Goal: Task Accomplishment & Management: Use online tool/utility

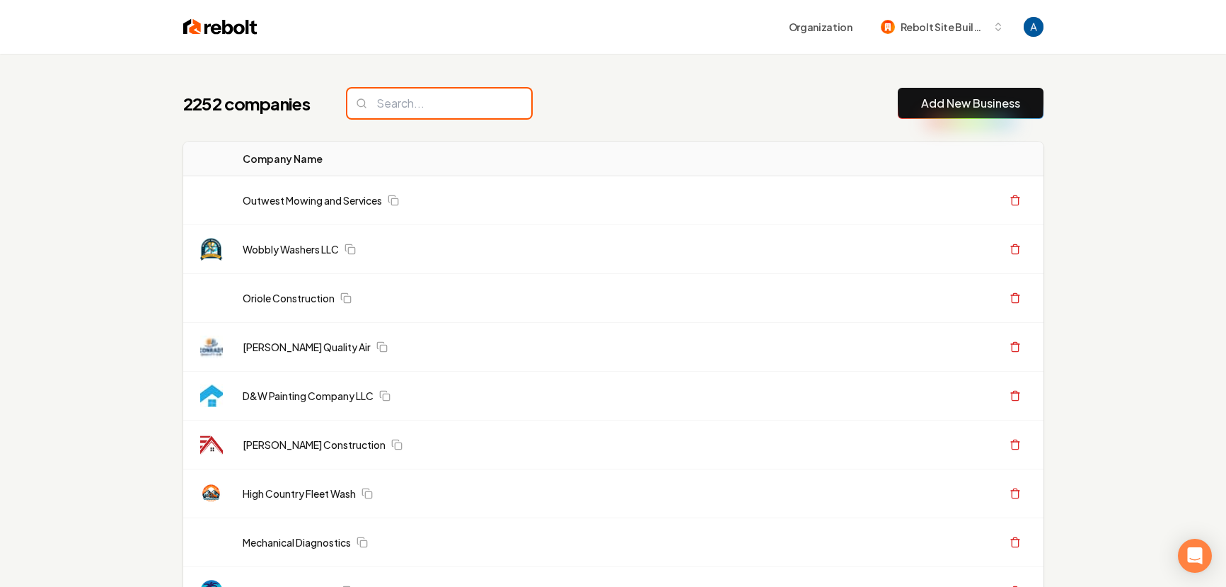
click at [440, 103] on input "search" at bounding box center [439, 103] width 184 height 30
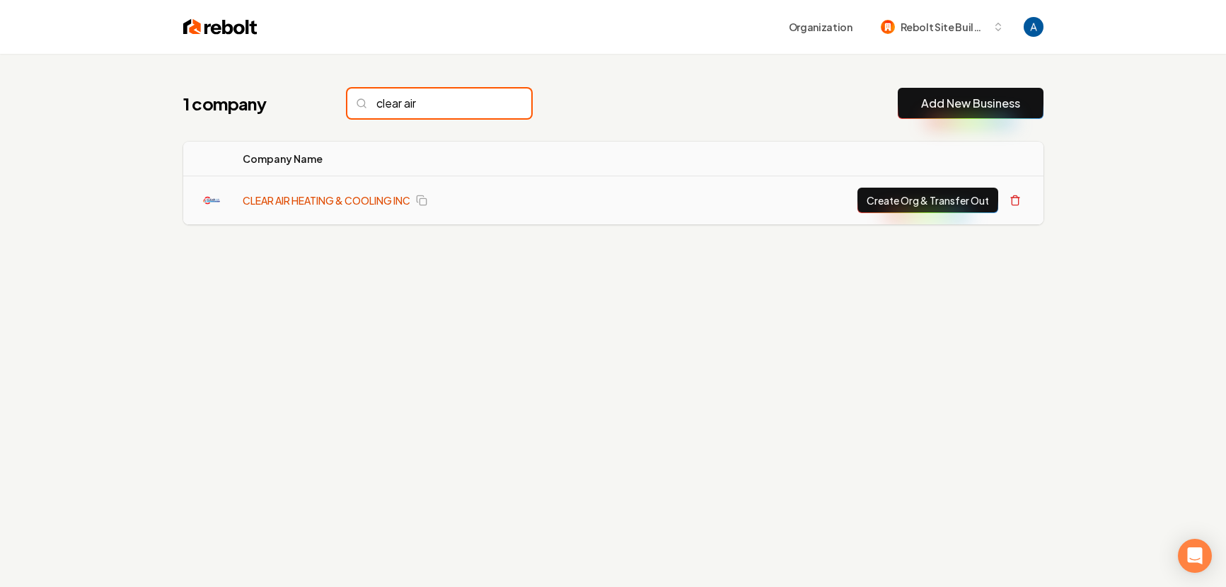
type input "clear air"
click at [333, 194] on link "CLEAR AIR HEATING & COOLING INC" at bounding box center [327, 200] width 168 height 14
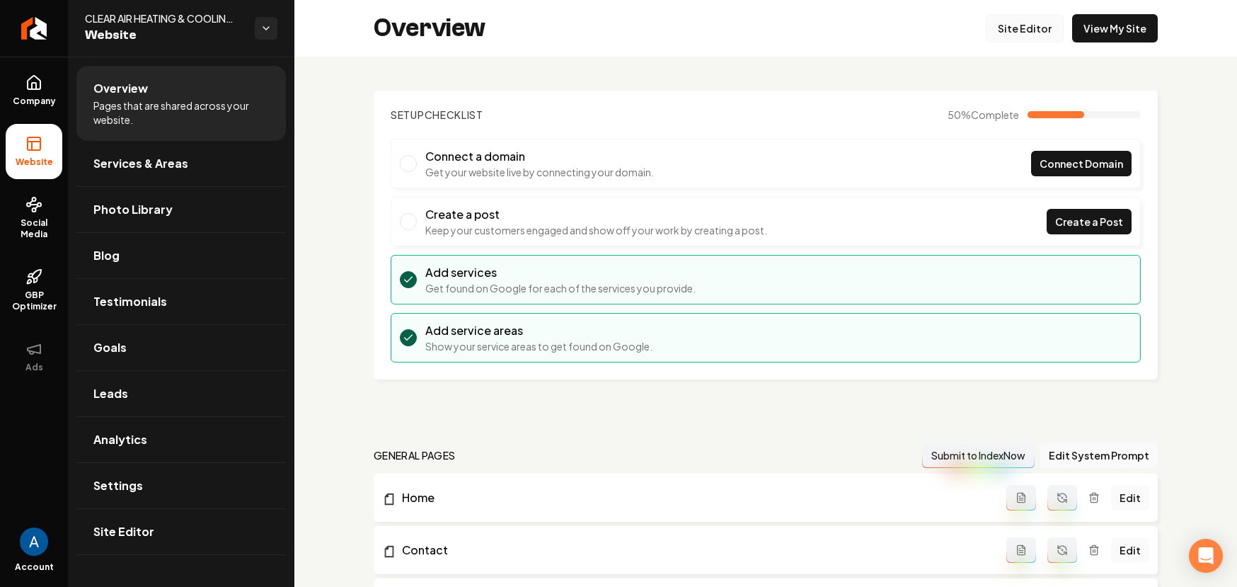
click at [1012, 36] on link "Site Editor" at bounding box center [1025, 28] width 78 height 28
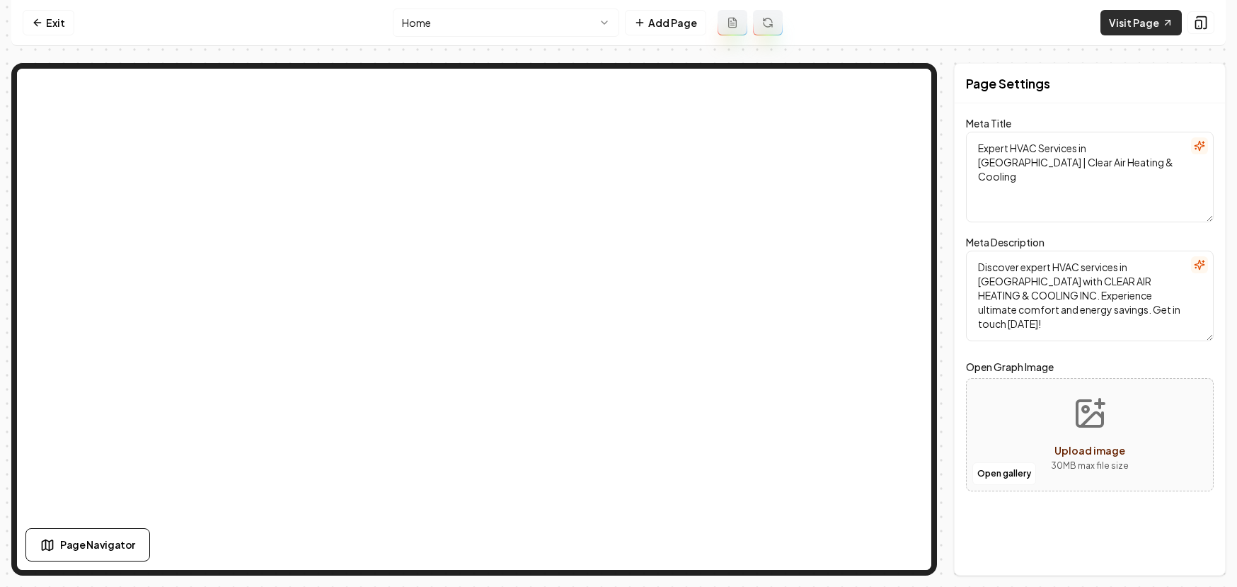
click at [1124, 25] on link "Visit Page" at bounding box center [1140, 22] width 81 height 25
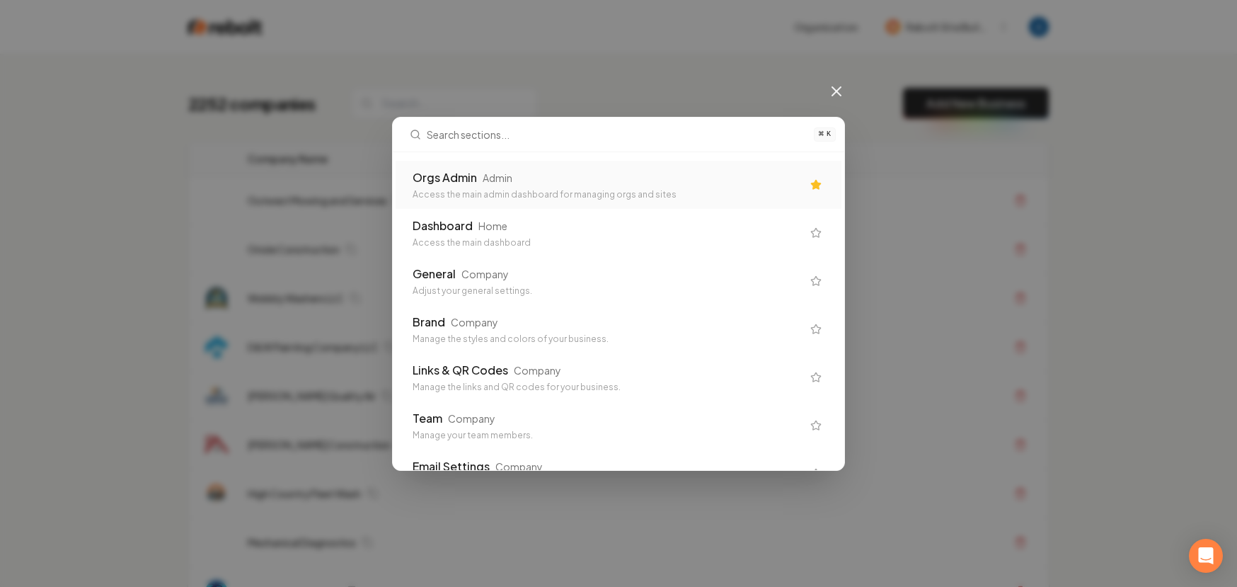
click at [602, 190] on div "Access the main admin dashboard for managing orgs and sites" at bounding box center [607, 194] width 389 height 11
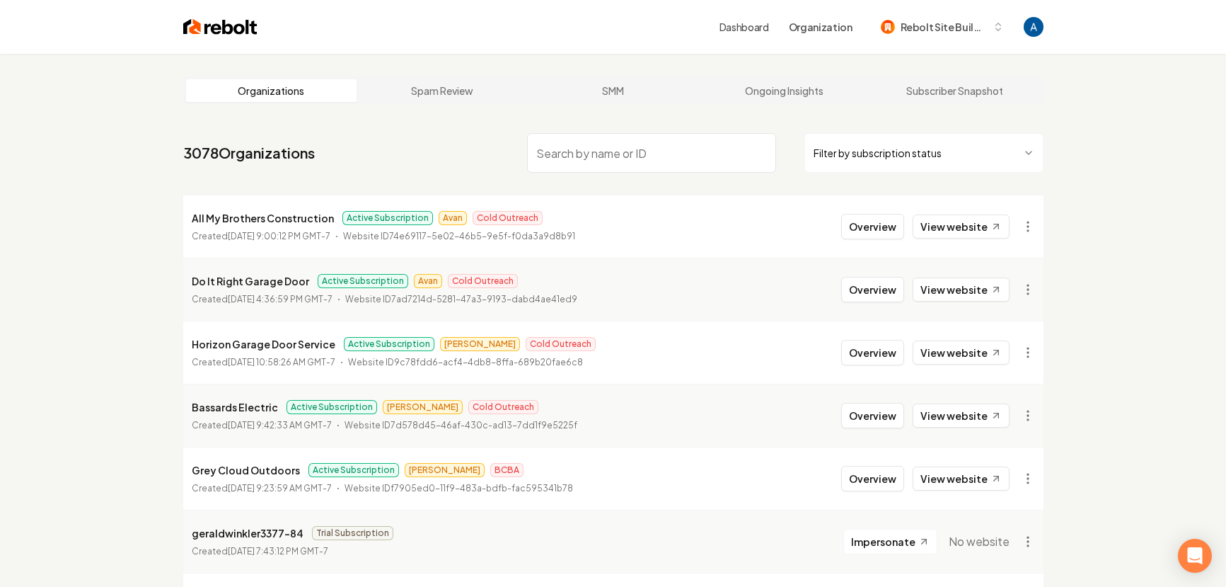
click at [594, 153] on input "search" at bounding box center [651, 153] width 249 height 40
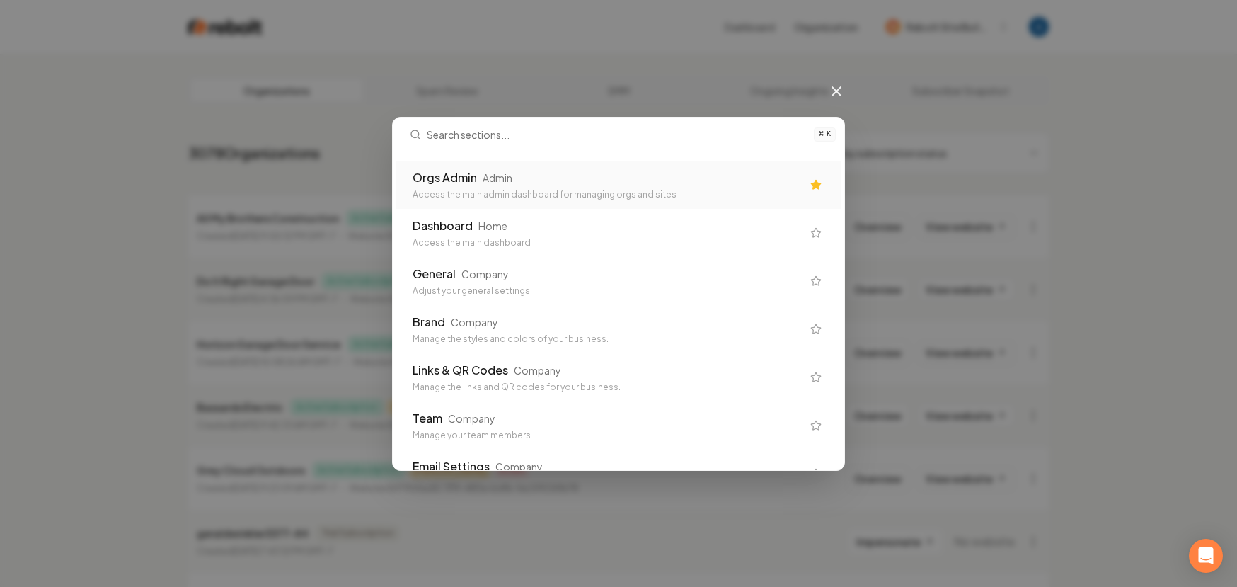
click at [589, 175] on div "Orgs Admin Admin" at bounding box center [607, 177] width 389 height 17
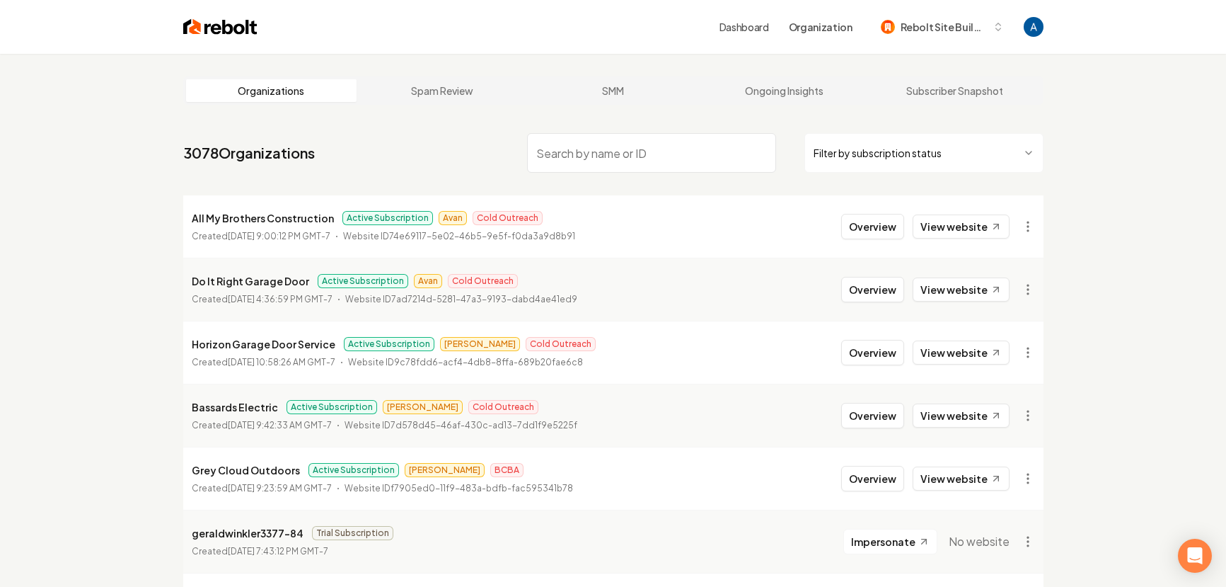
click at [600, 154] on input "search" at bounding box center [651, 153] width 249 height 40
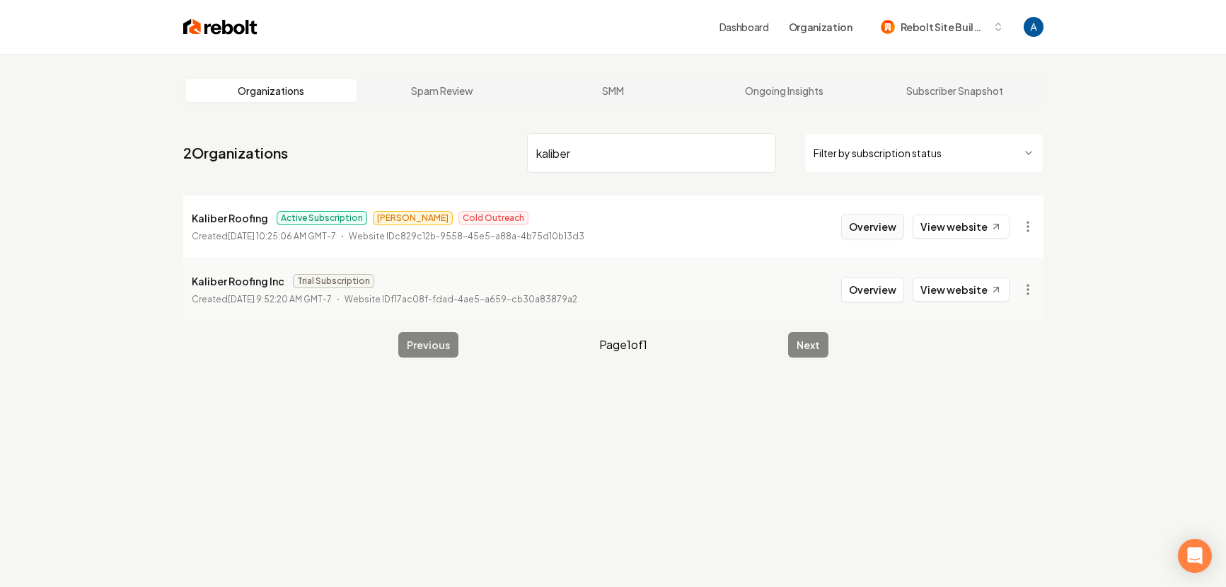
type input "kaliber"
click at [884, 226] on button "Overview" at bounding box center [872, 226] width 63 height 25
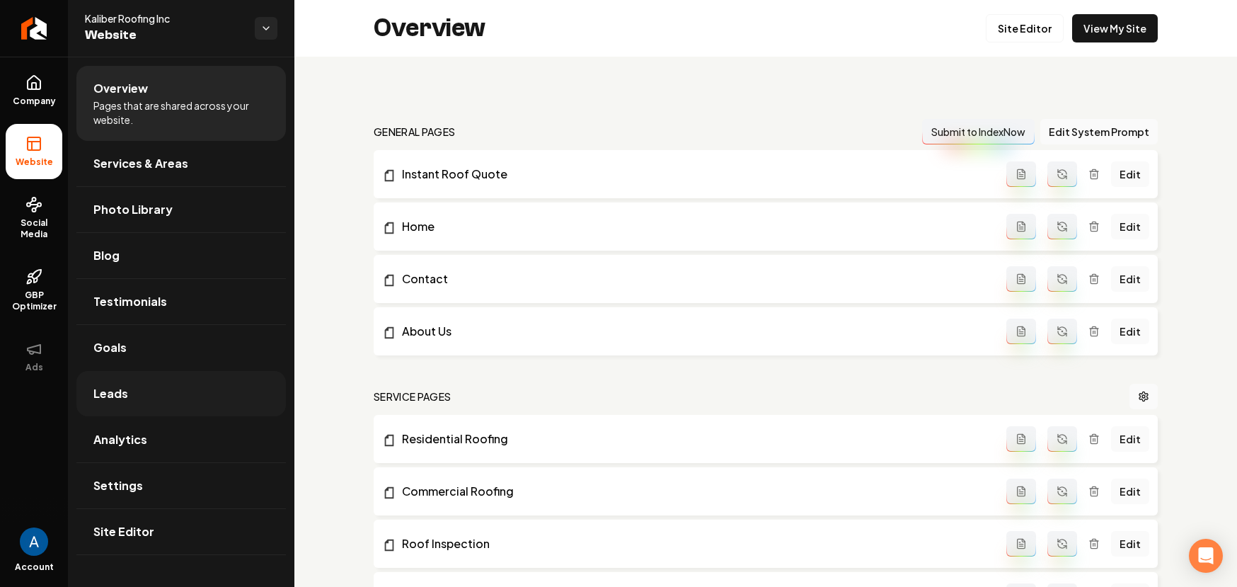
click at [118, 403] on link "Leads" at bounding box center [180, 393] width 209 height 45
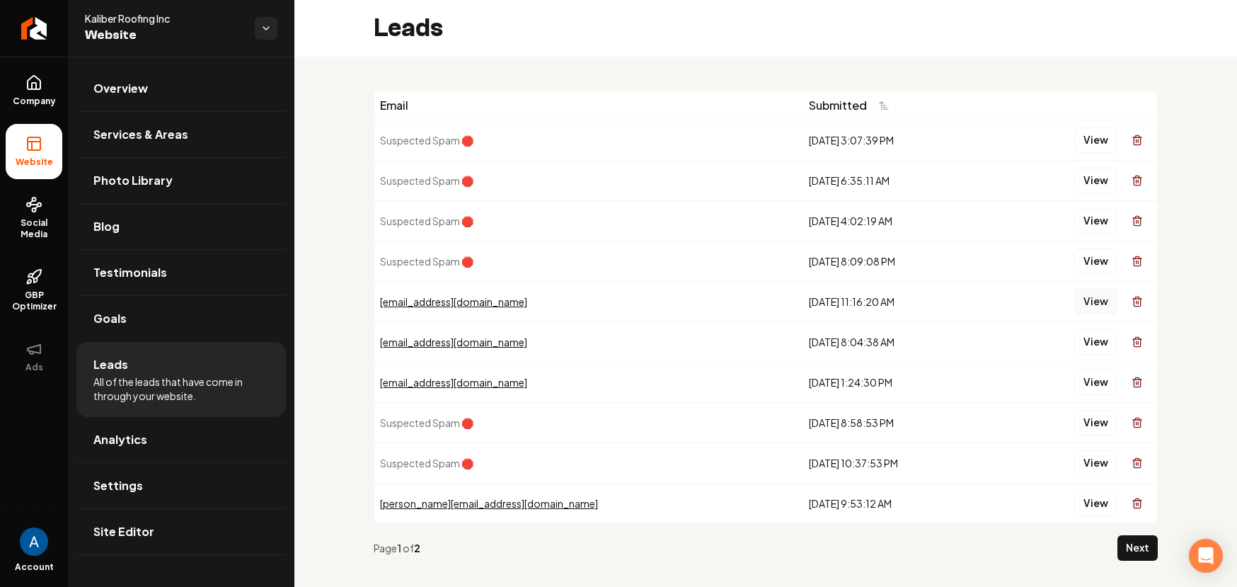
click at [1076, 295] on button "View" at bounding box center [1095, 301] width 43 height 25
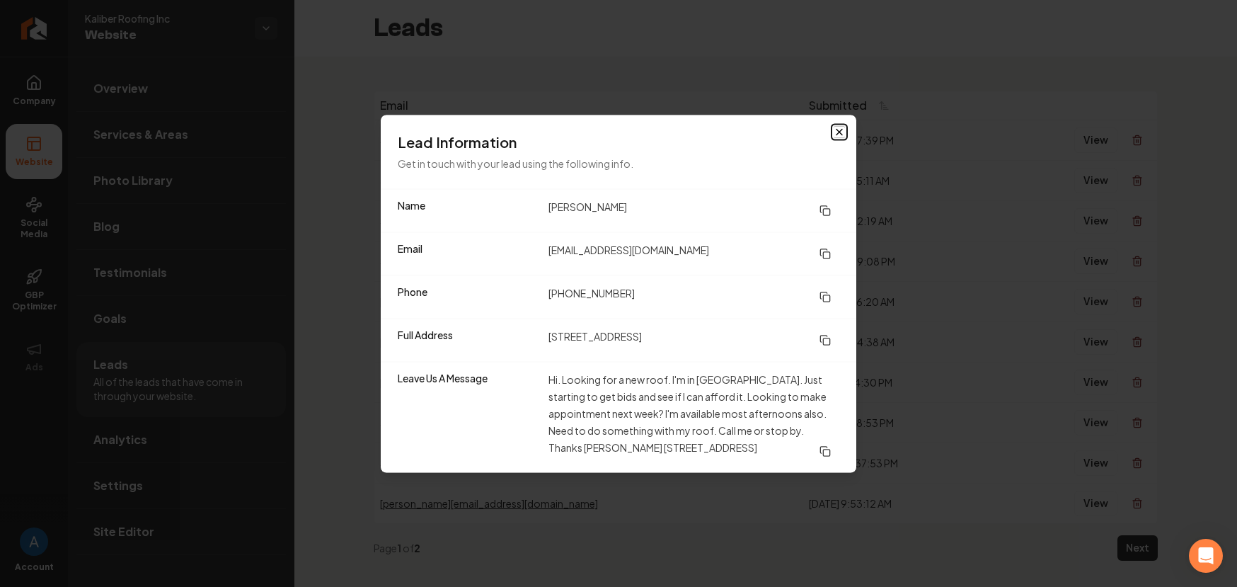
click at [837, 132] on icon "button" at bounding box center [839, 131] width 11 height 11
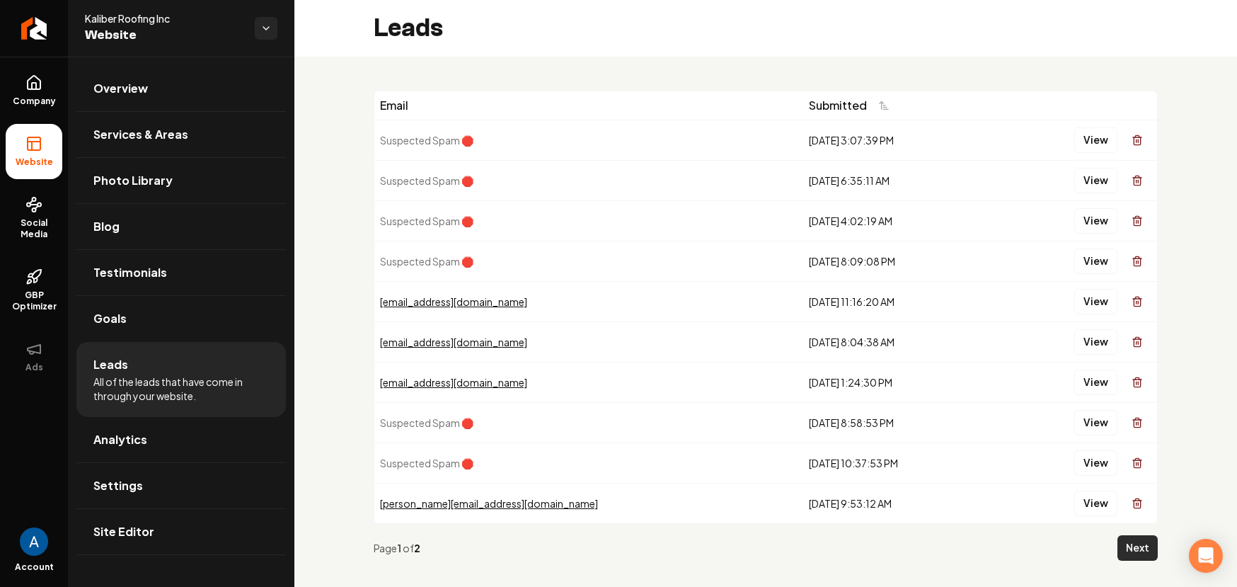
click at [1127, 555] on button "Next" at bounding box center [1137, 547] width 40 height 25
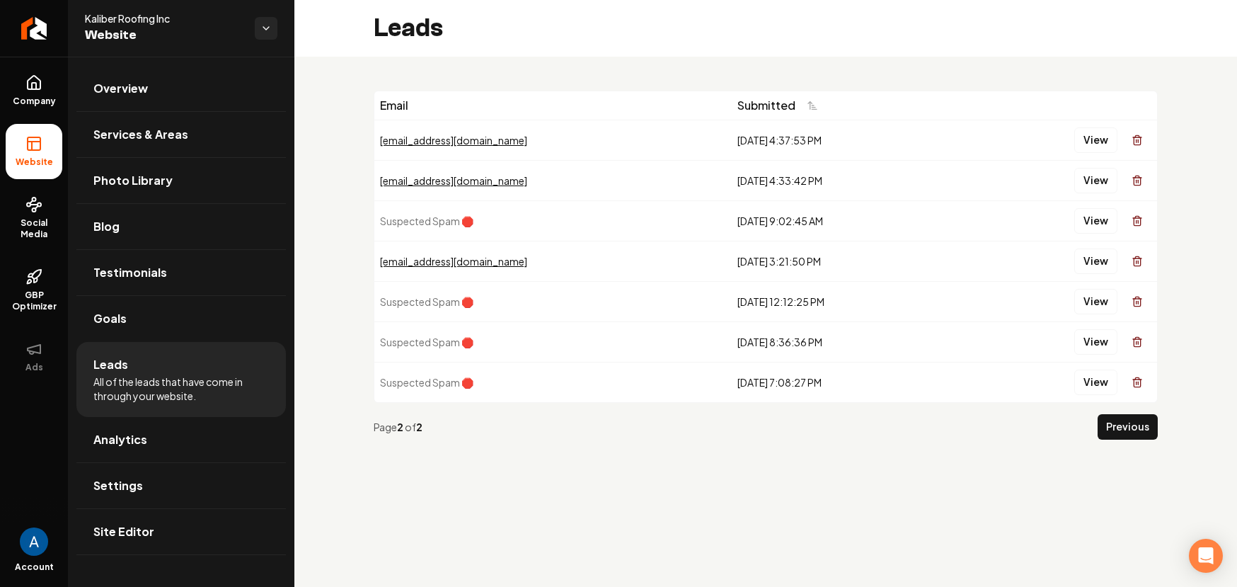
click at [805, 57] on div "Email Submitted [EMAIL_ADDRESS][DOMAIN_NAME] [DATE] 4:37:53 PM View [EMAIL_ADDR…" at bounding box center [765, 271] width 943 height 428
